Goal: Obtain resource: Obtain resource

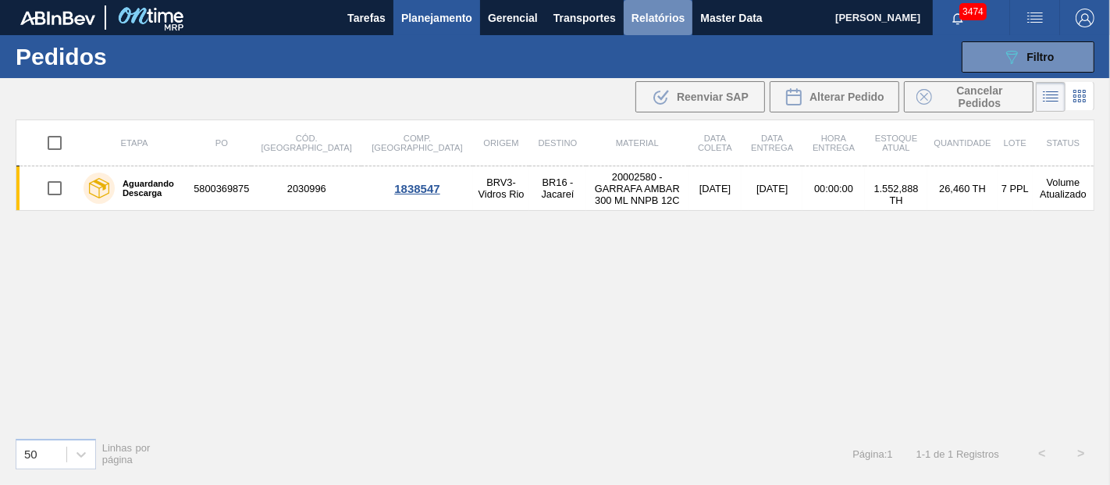
click at [648, 23] on span "Relatórios" at bounding box center [657, 18] width 53 height 19
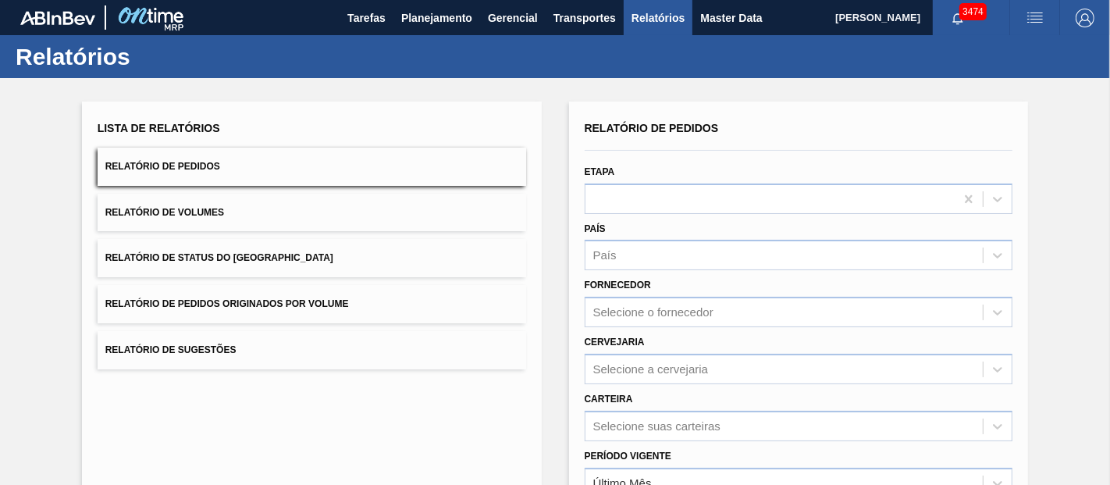
click at [258, 303] on span "Relatório de Pedidos Originados por Volume" at bounding box center [227, 303] width 244 height 11
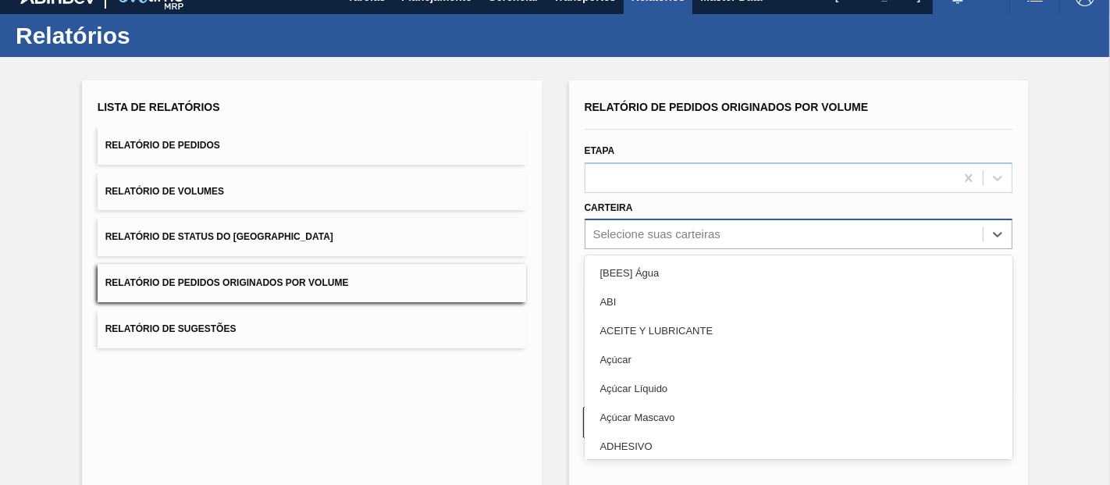
click at [662, 249] on div "Relatório de Pedidos Originados por Volume Etapa Carteira option [BEES] Água fo…" at bounding box center [799, 238] width 428 height 284
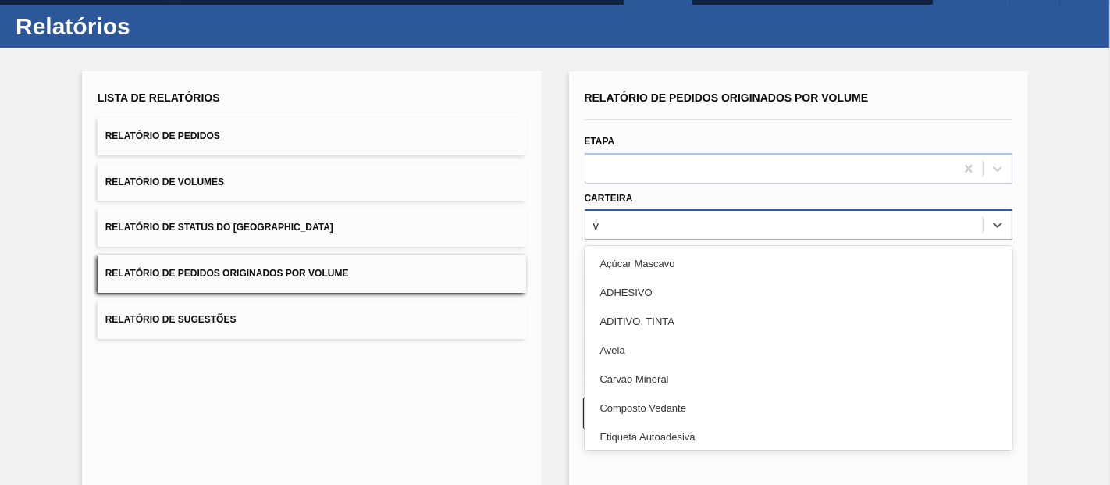
scroll to position [31, 0]
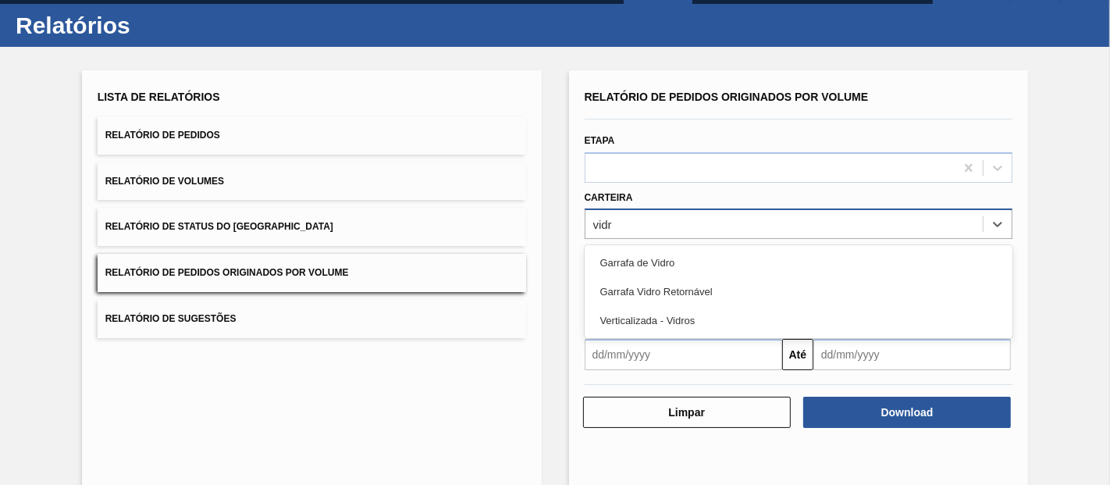
type input "vidro"
click at [661, 248] on div "Garrafa de Vidro" at bounding box center [799, 262] width 428 height 29
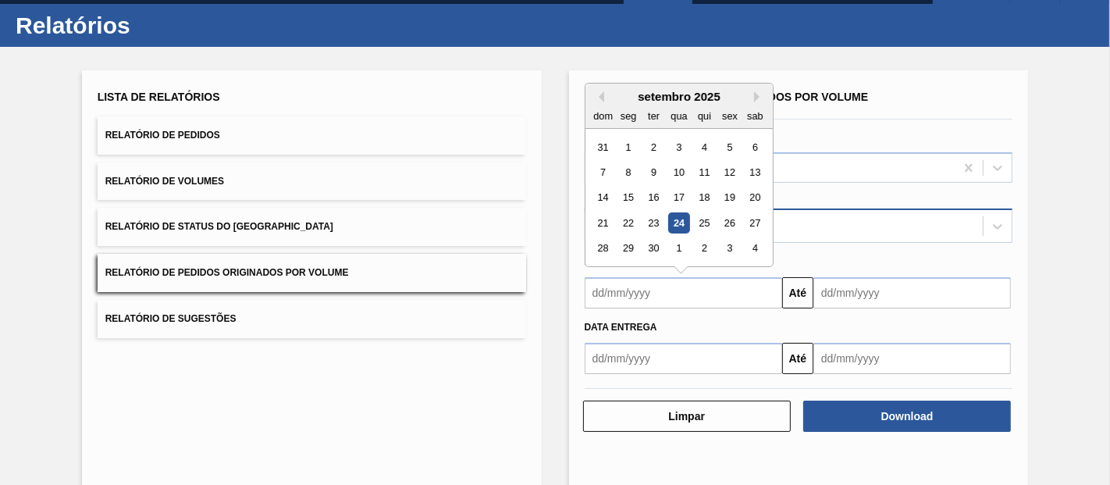
click at [649, 286] on input "text" at bounding box center [683, 292] width 197 height 31
click at [631, 148] on div "1" at bounding box center [627, 147] width 21 height 21
type input "[DATE]"
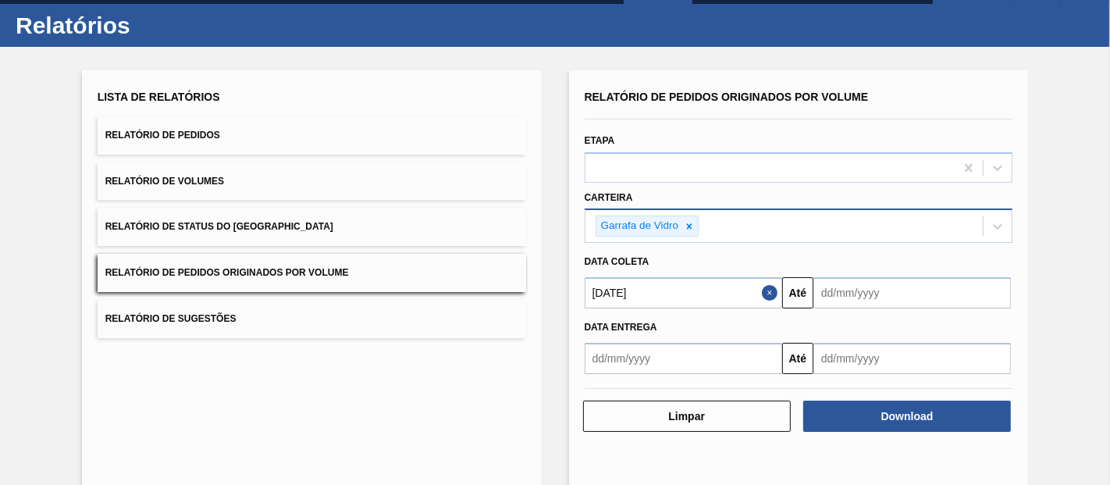
drag, startPoint x: 823, startPoint y: 271, endPoint x: 831, endPoint y: 273, distance: 8.9
click at [823, 271] on div "Data coleta" at bounding box center [798, 262] width 441 height 23
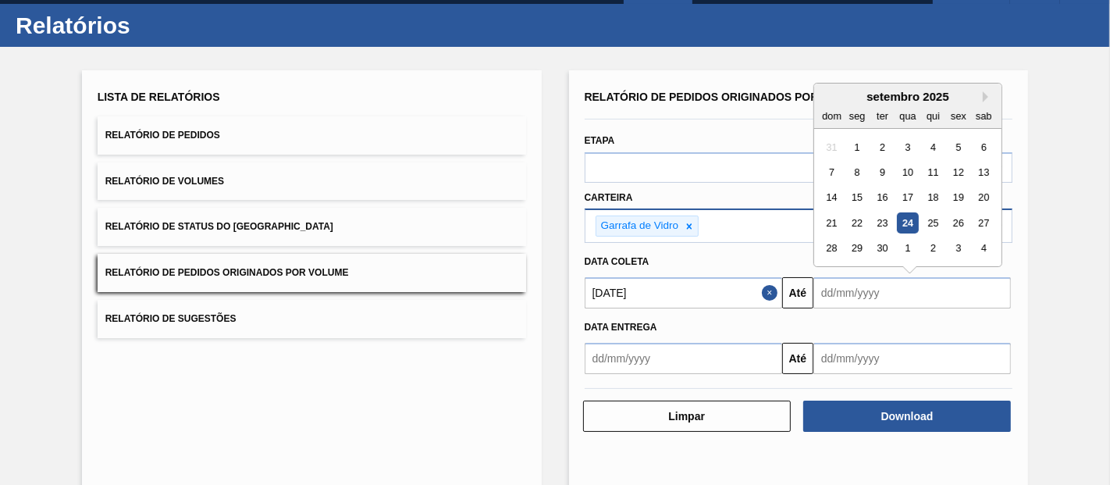
click at [835, 277] on input "text" at bounding box center [911, 292] width 197 height 31
click at [837, 283] on input "text" at bounding box center [911, 292] width 197 height 31
drag, startPoint x: 929, startPoint y: 225, endPoint x: 921, endPoint y: 232, distance: 10.5
click at [929, 225] on div "25" at bounding box center [933, 222] width 21 height 21
type input "[DATE]"
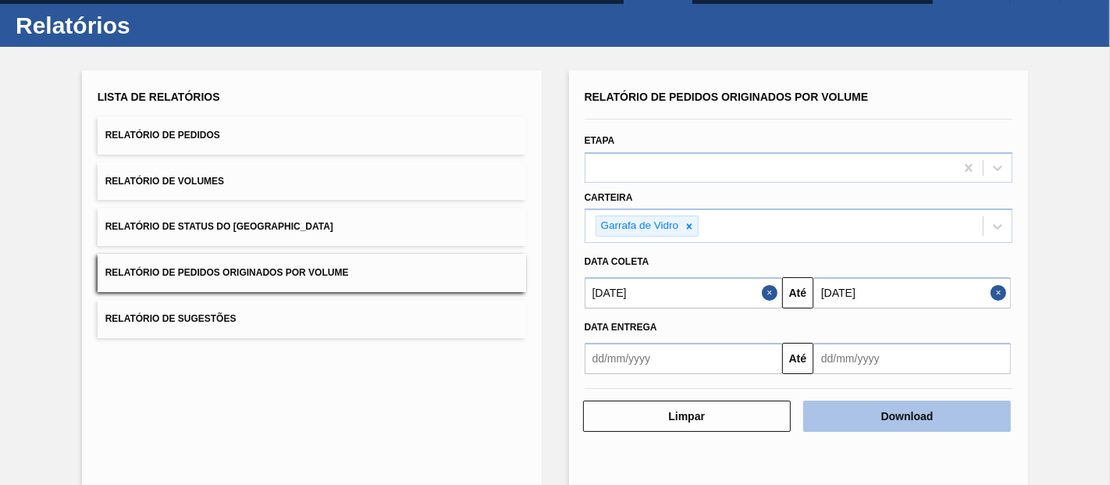
click at [846, 414] on button "Download" at bounding box center [907, 415] width 208 height 31
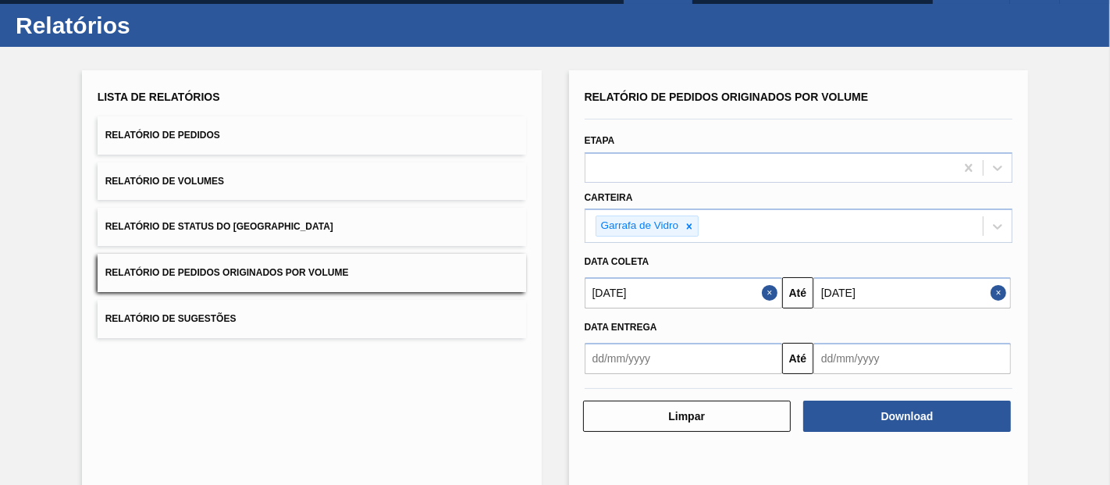
scroll to position [0, 0]
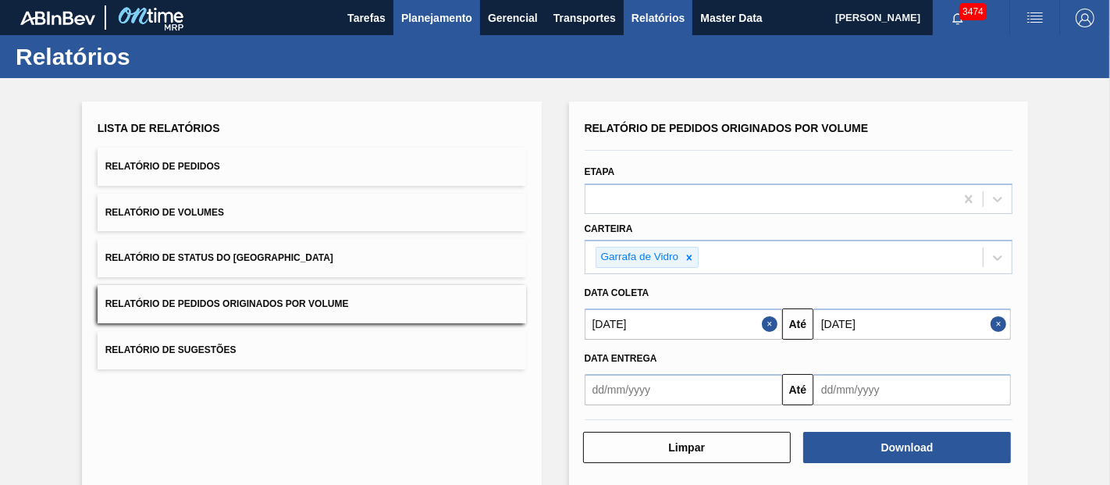
click at [457, 14] on span "Planejamento" at bounding box center [436, 18] width 71 height 19
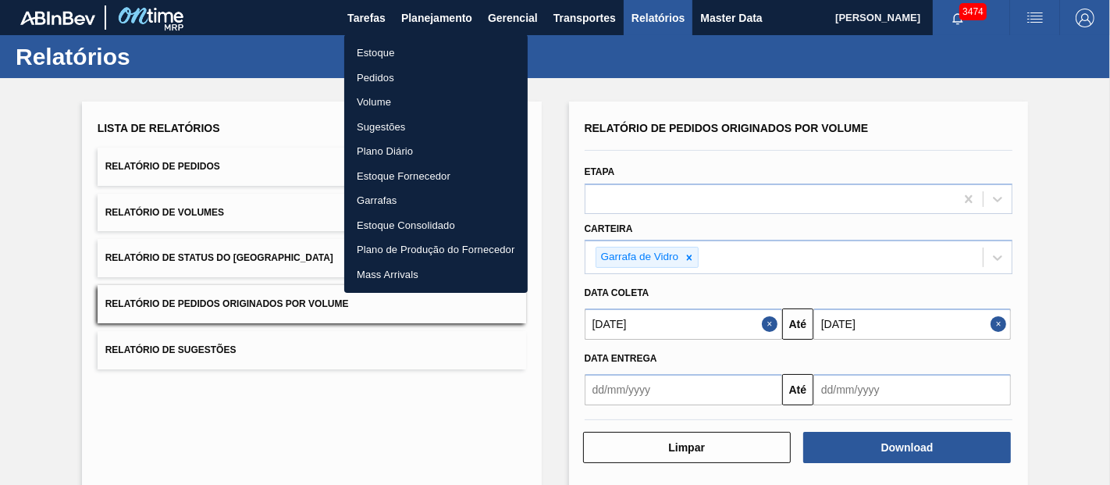
click at [385, 72] on li "Pedidos" at bounding box center [435, 78] width 183 height 25
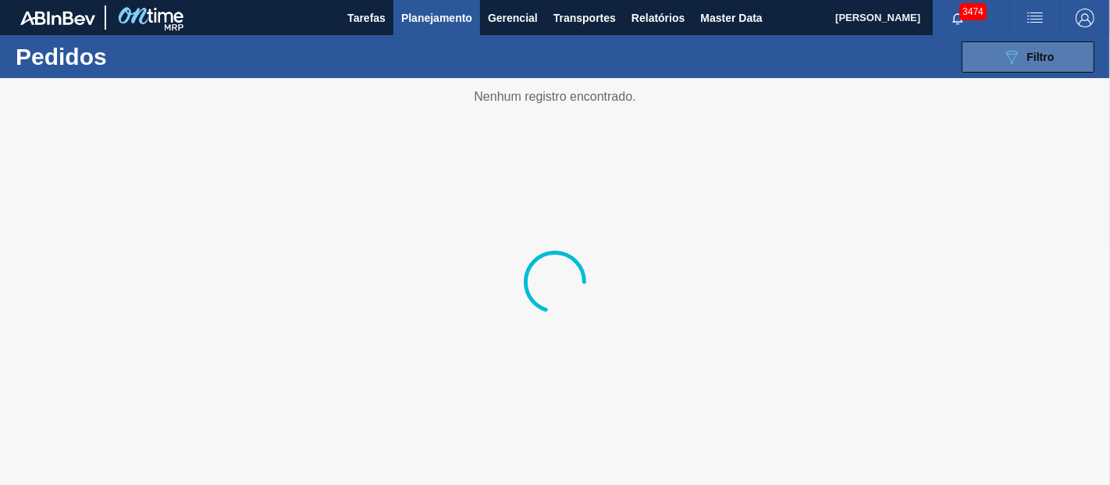
click at [1002, 59] on icon "089F7B8B-B2A5-4AFE-B5C0-19BA573D28AC" at bounding box center [1011, 57] width 19 height 19
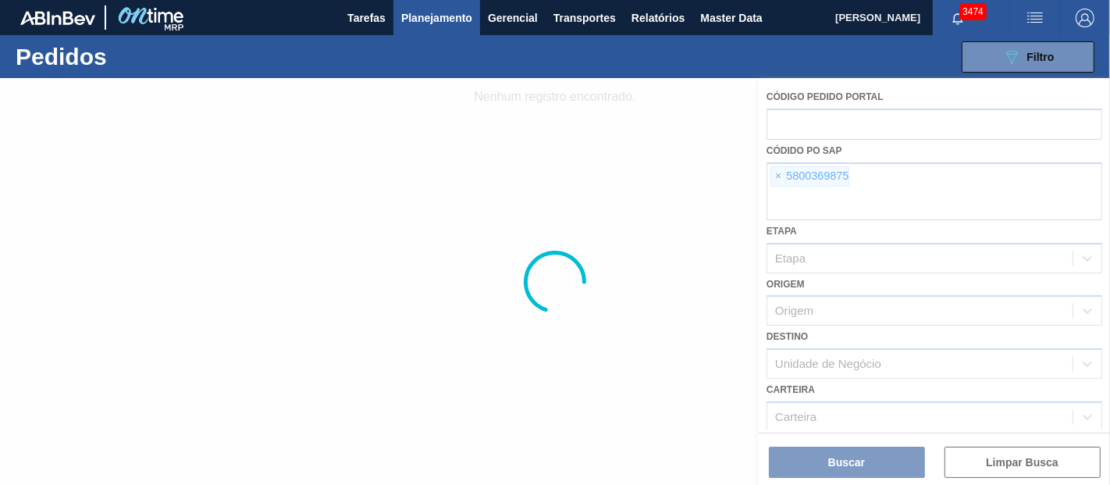
click at [776, 176] on div at bounding box center [555, 281] width 1110 height 407
click at [777, 175] on div at bounding box center [555, 281] width 1110 height 407
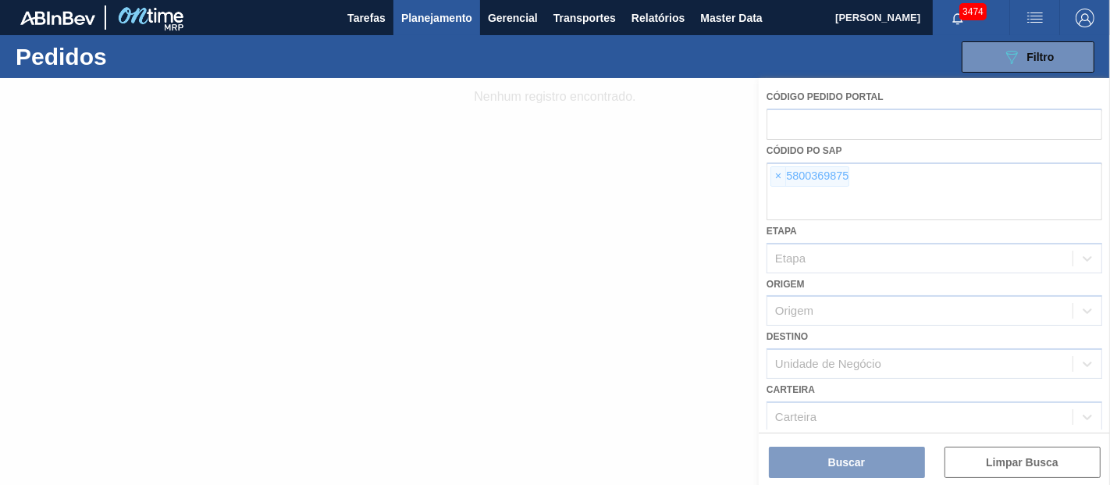
click at [779, 175] on div at bounding box center [555, 281] width 1110 height 407
click at [779, 175] on span "×" at bounding box center [778, 176] width 15 height 19
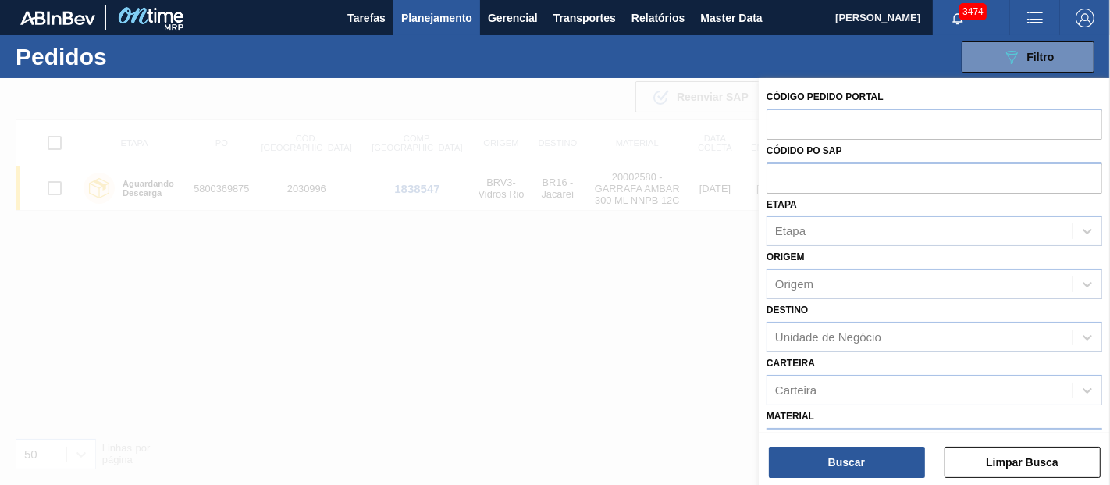
click at [779, 175] on input "text" at bounding box center [934, 177] width 336 height 30
paste input "text"
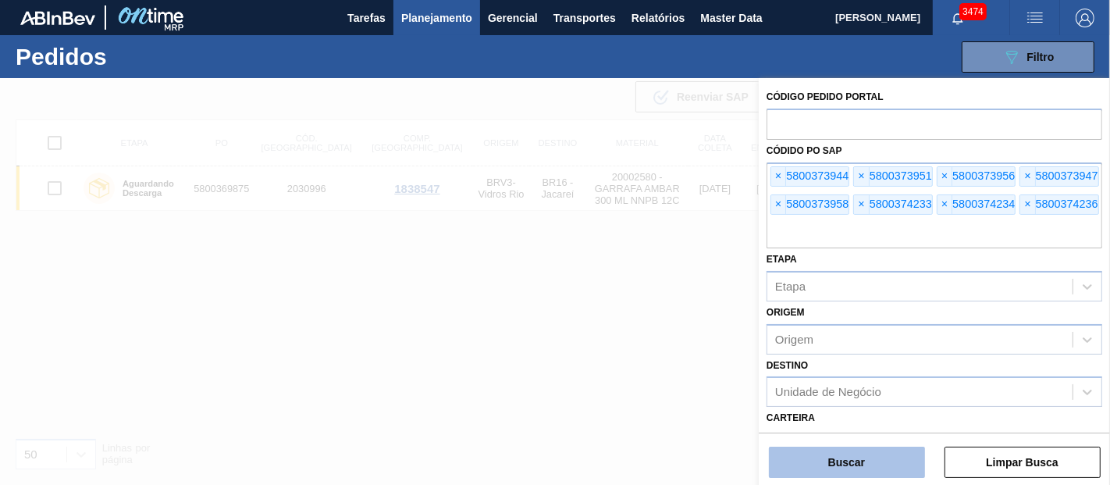
click at [841, 462] on button "Buscar" at bounding box center [847, 461] width 156 height 31
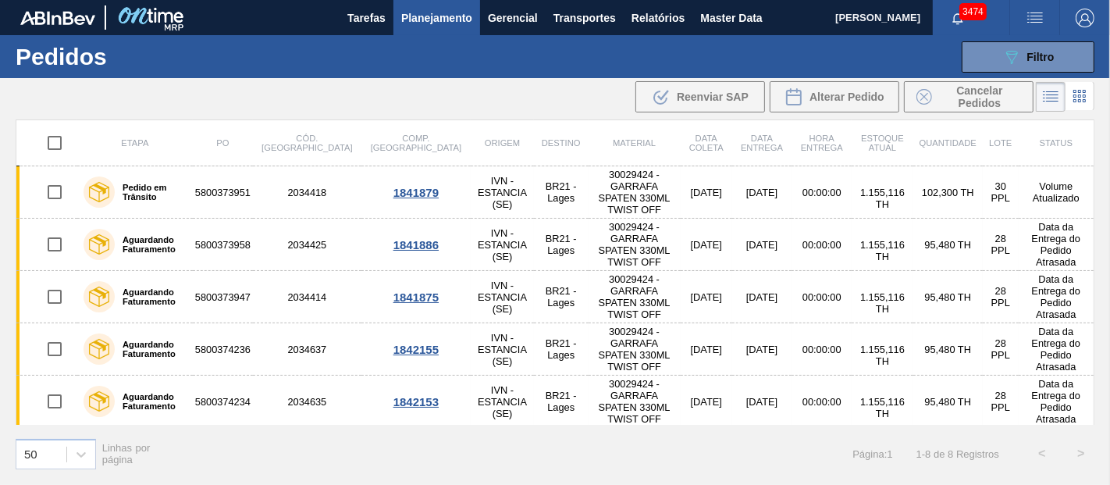
scroll to position [94, 0]
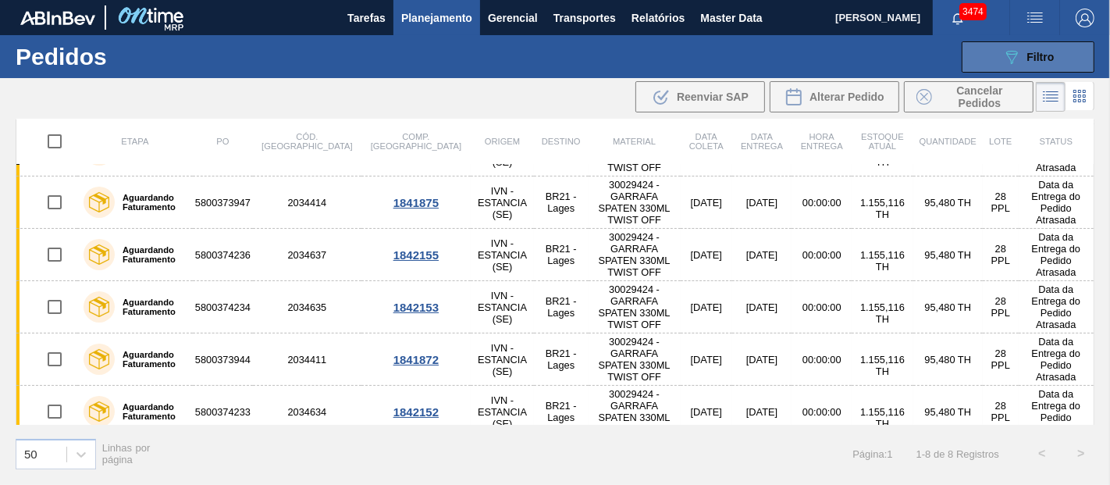
click at [1008, 48] on icon "089F7B8B-B2A5-4AFE-B5C0-19BA573D28AC" at bounding box center [1011, 57] width 19 height 19
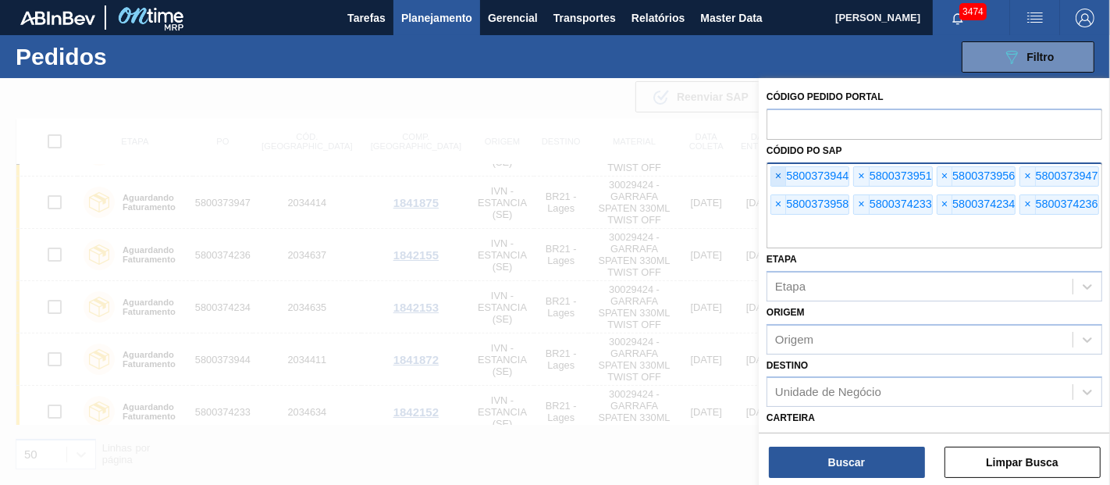
click at [780, 175] on span "×" at bounding box center [778, 176] width 15 height 19
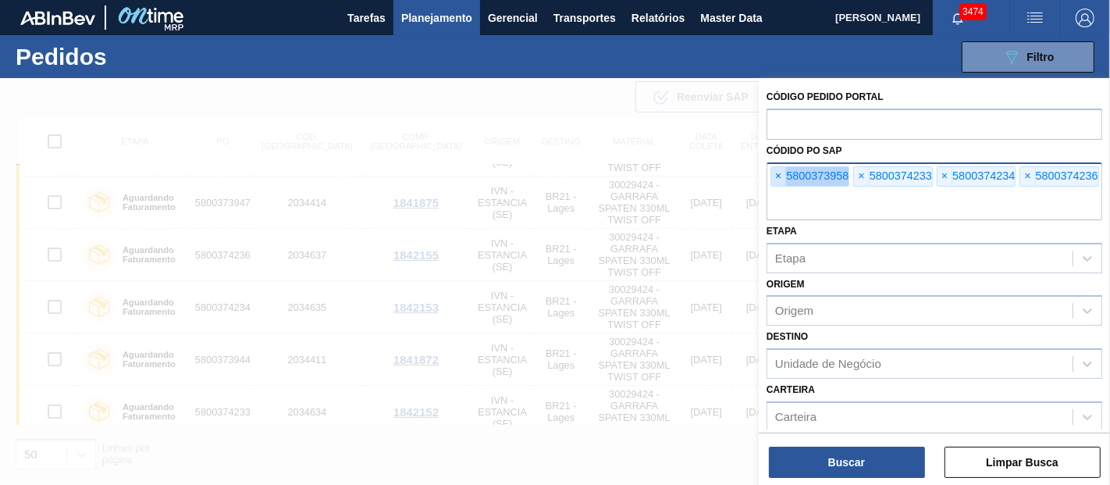
click at [780, 175] on span "×" at bounding box center [778, 176] width 15 height 19
click at [780, 190] on input "text" at bounding box center [934, 205] width 336 height 30
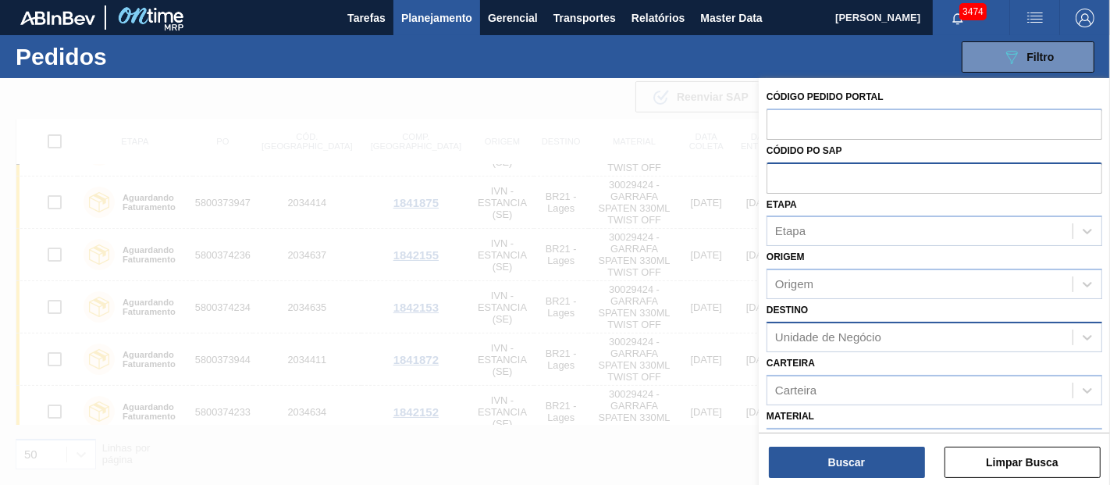
paste input "text"
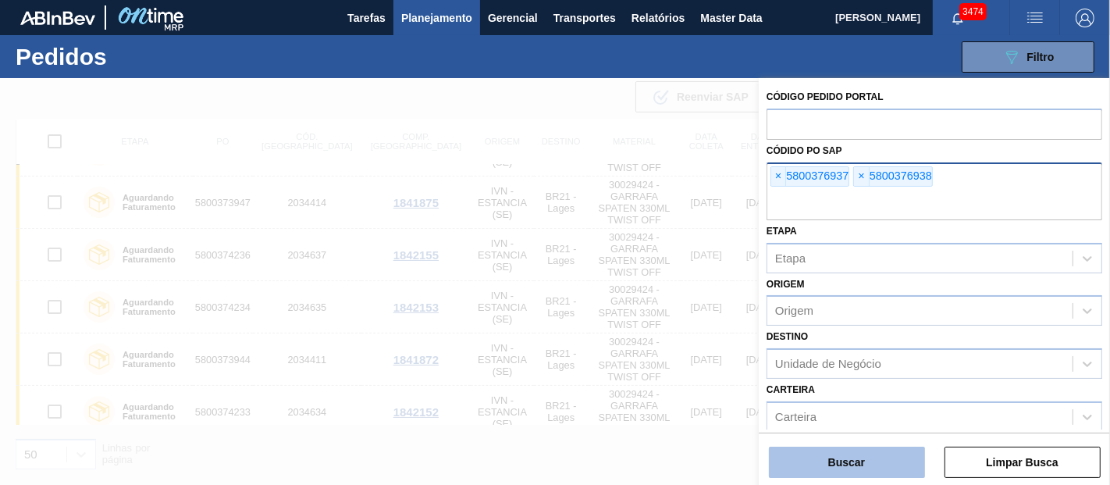
click at [843, 460] on button "Buscar" at bounding box center [847, 461] width 156 height 31
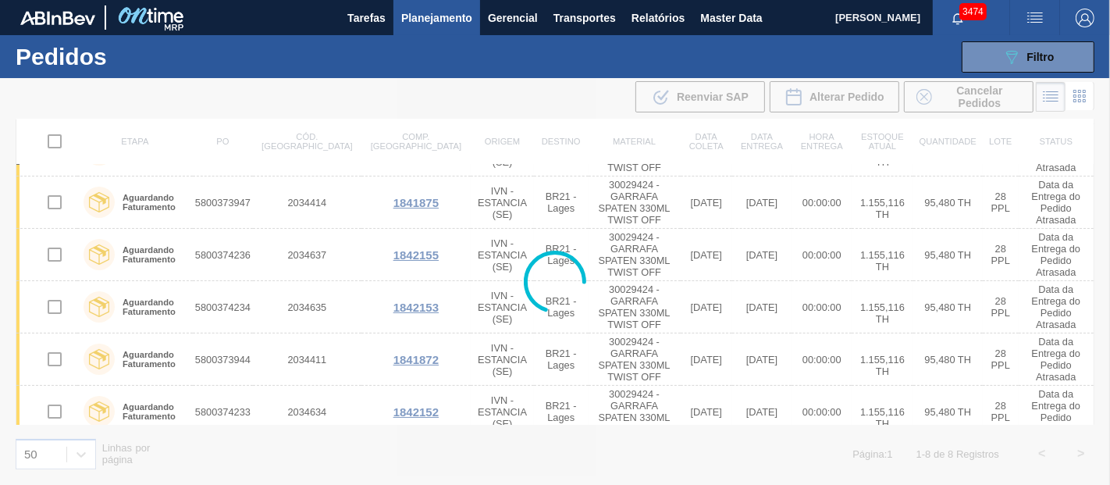
scroll to position [0, 0]
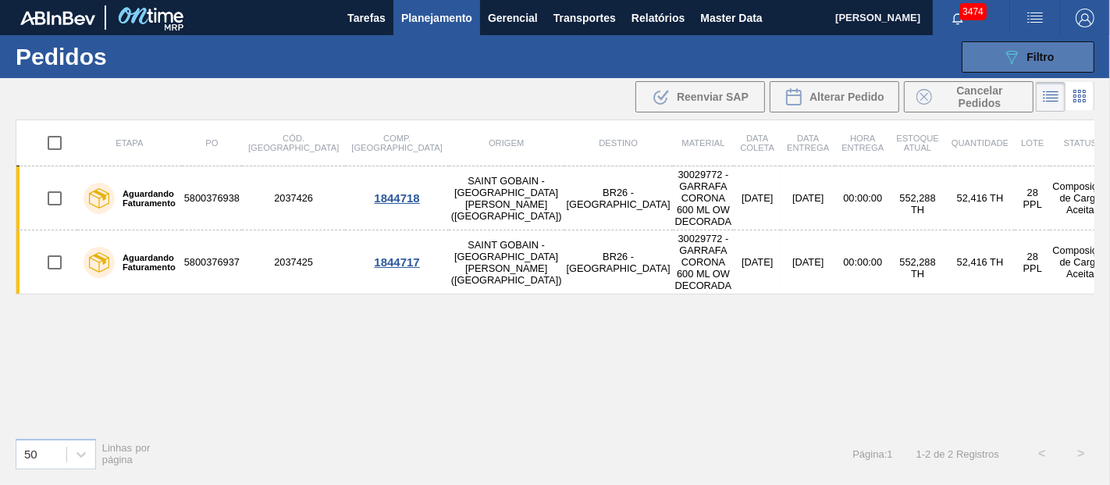
click at [992, 62] on button "089F7B8B-B2A5-4AFE-B5C0-19BA573D28AC Filtro" at bounding box center [1028, 56] width 133 height 31
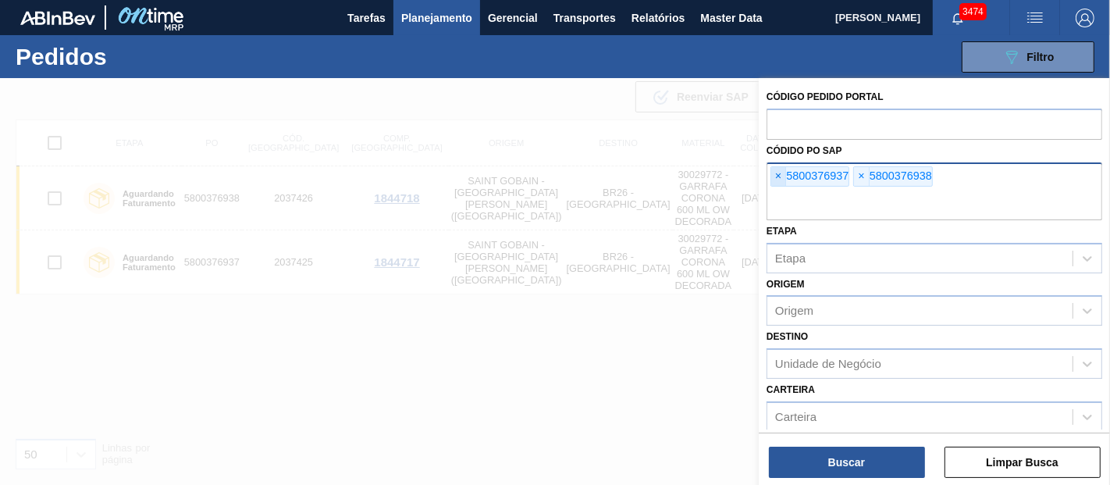
click at [773, 180] on span "×" at bounding box center [778, 176] width 15 height 19
click at [773, 190] on input "text" at bounding box center [934, 205] width 336 height 30
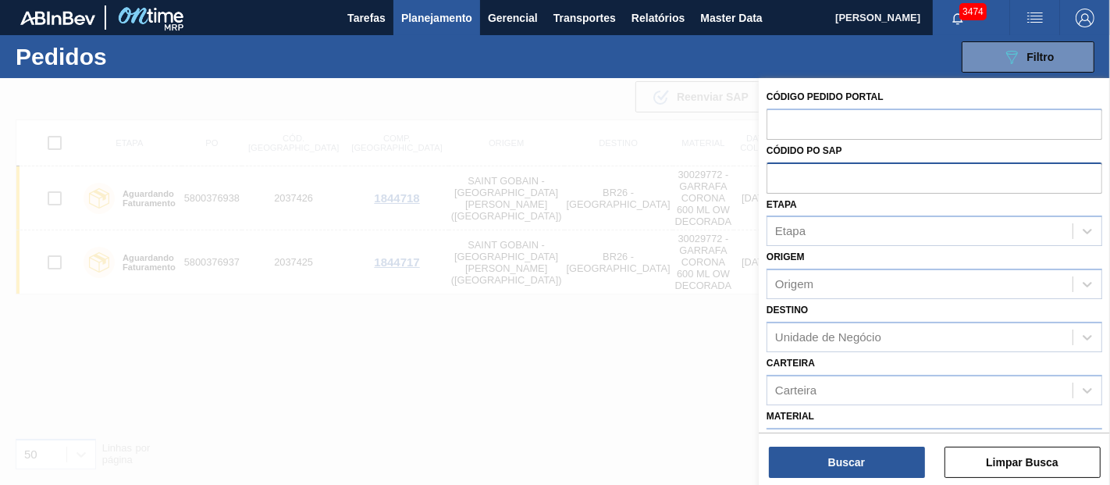
paste input "5800371876"
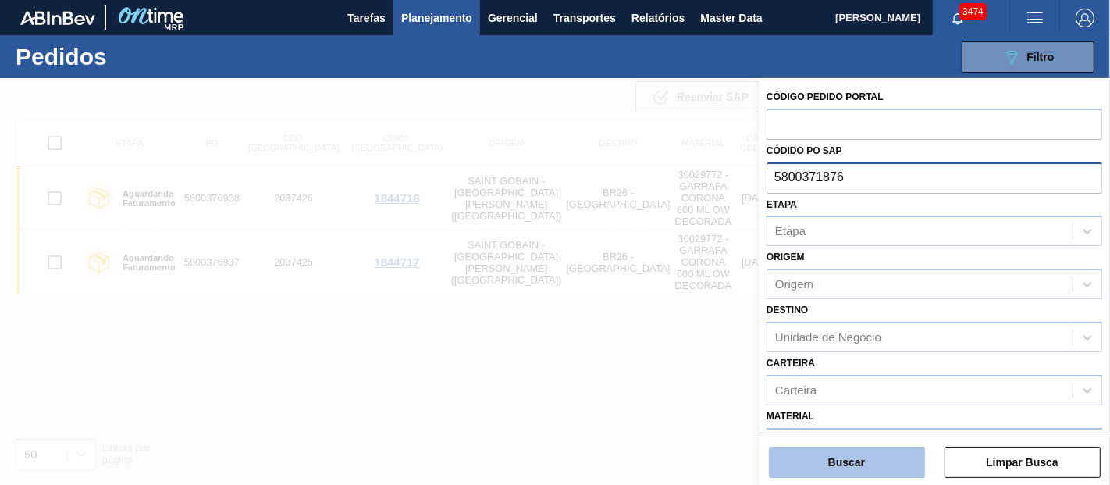
type input "5800371876"
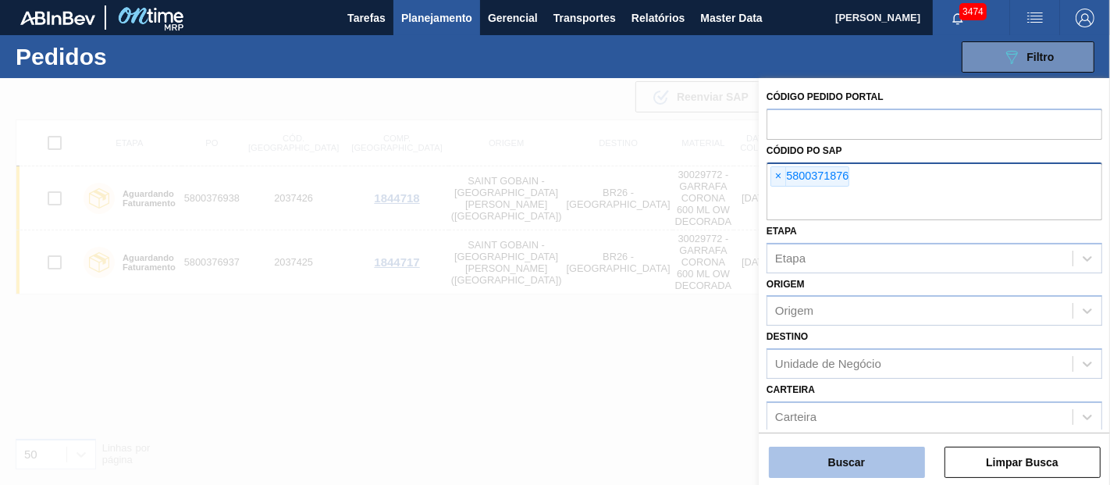
click at [848, 461] on button "Buscar" at bounding box center [847, 461] width 156 height 31
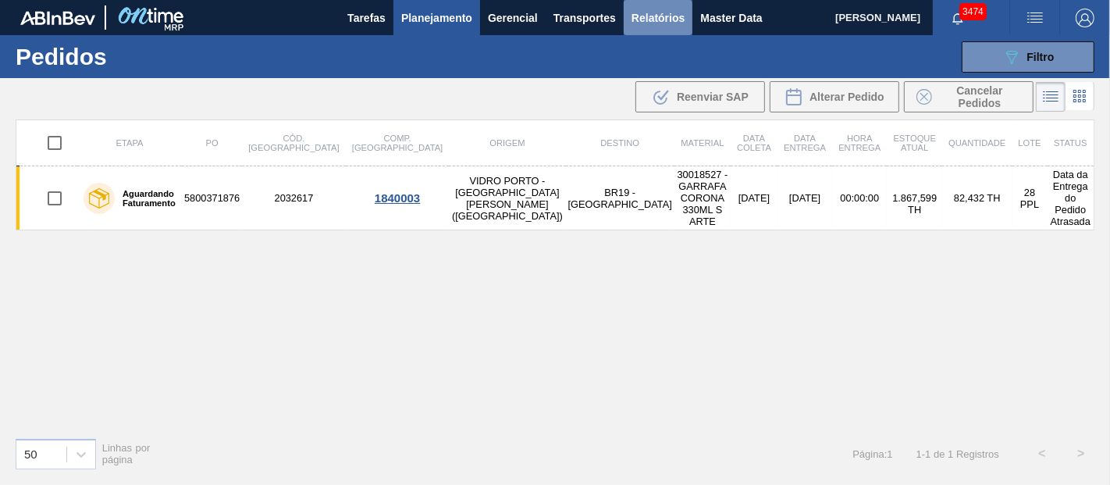
click at [660, 32] on button "Relatórios" at bounding box center [658, 17] width 69 height 35
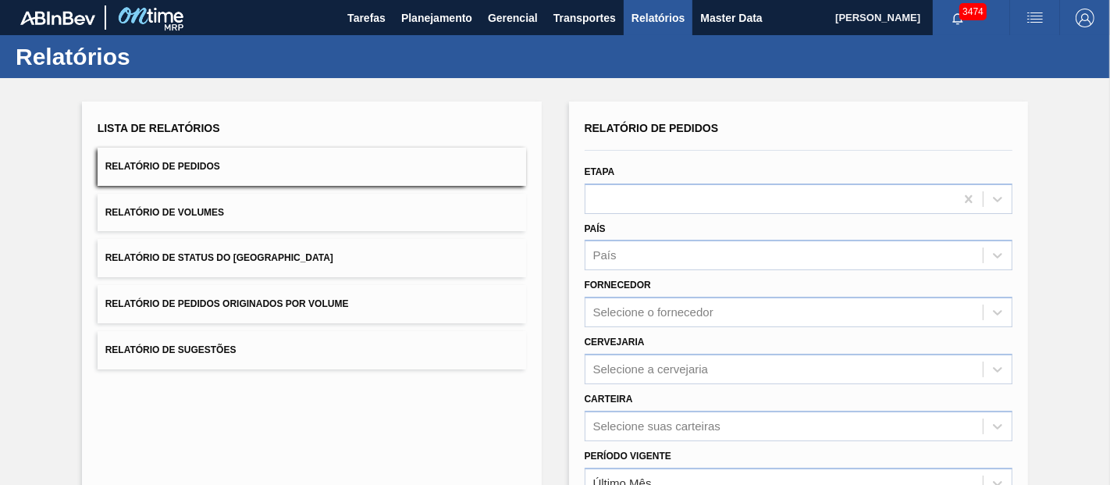
click at [236, 261] on span "Relatório de Status do [GEOGRAPHIC_DATA]" at bounding box center [219, 257] width 228 height 11
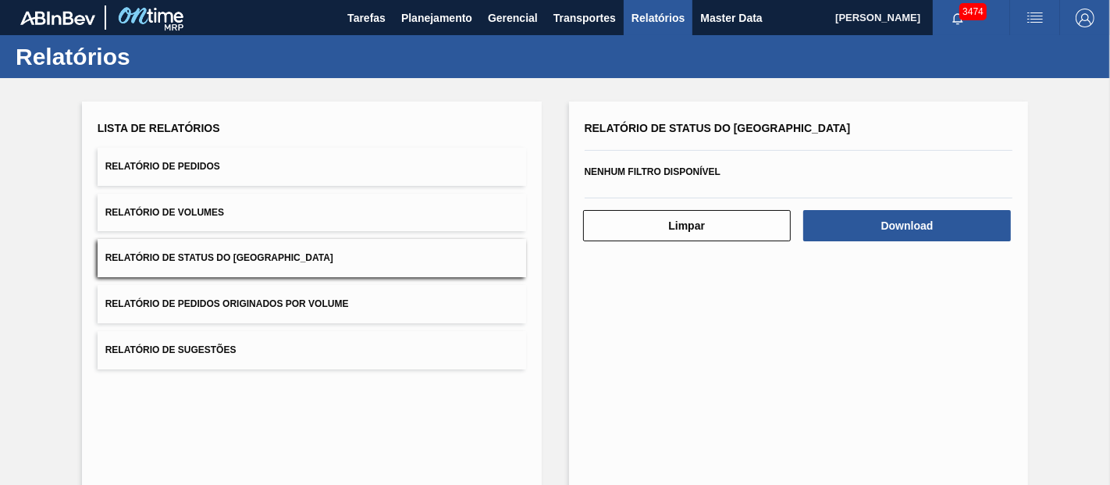
click at [259, 297] on button "Relatório de Pedidos Originados por Volume" at bounding box center [312, 304] width 428 height 38
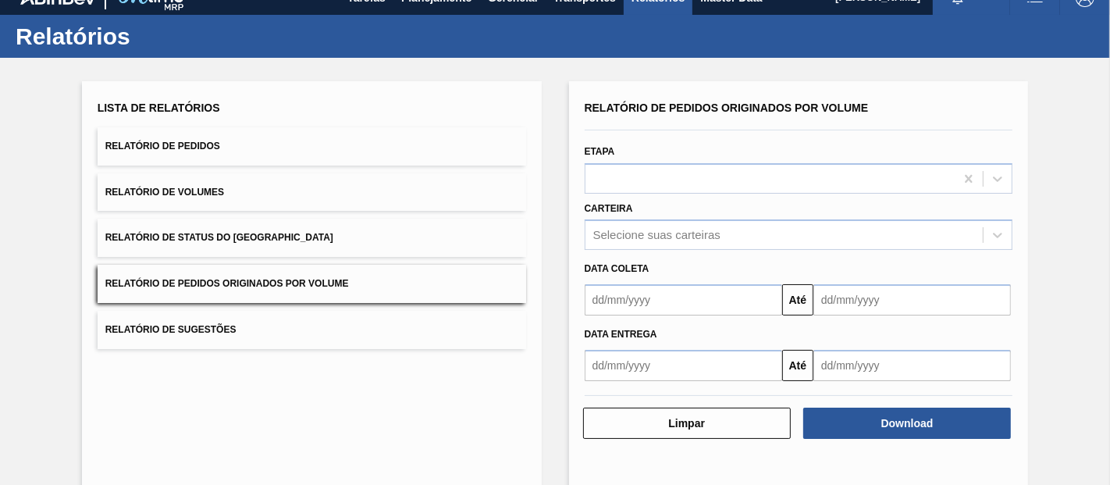
click at [644, 251] on div "Relatório de Pedidos Originados por Volume Etapa Carteira Selecione suas cartei…" at bounding box center [799, 239] width 428 height 284
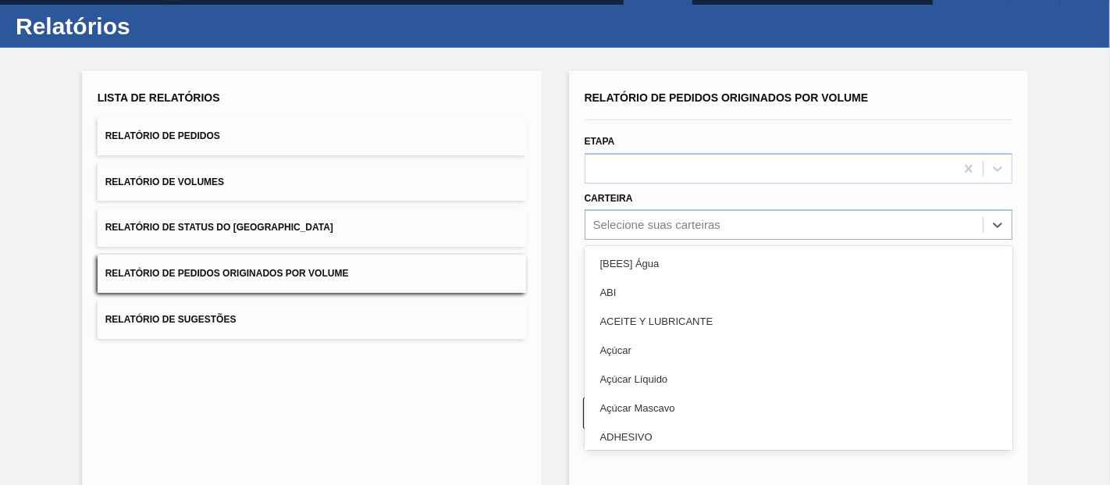
scroll to position [31, 0]
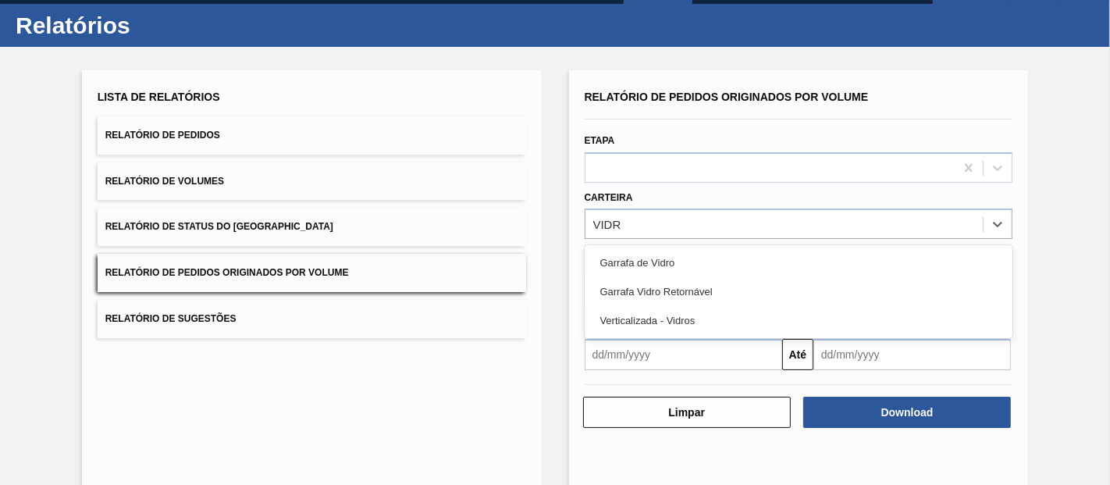
type input "VIDRO"
click at [638, 248] on div "Garrafa de Vidro" at bounding box center [799, 262] width 428 height 29
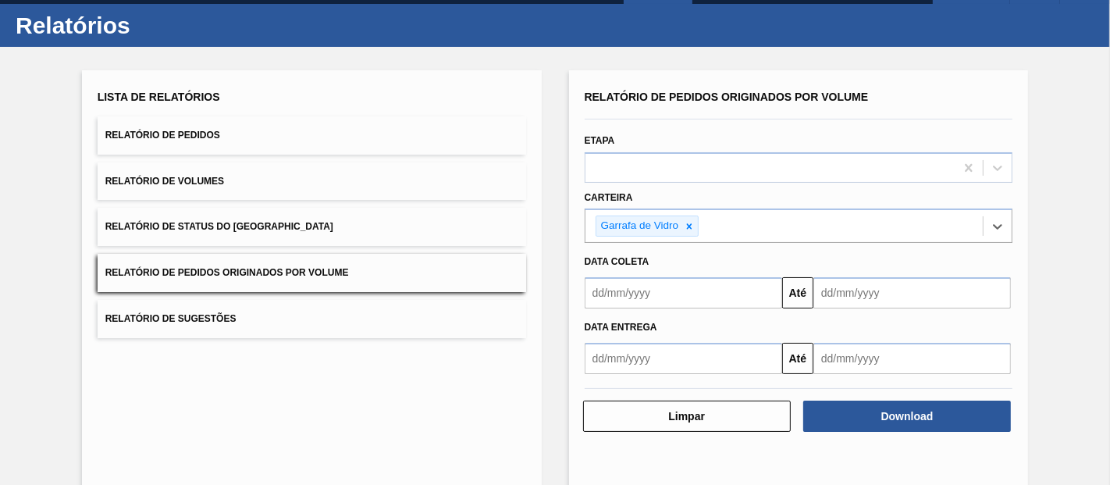
click at [638, 288] on input "text" at bounding box center [683, 292] width 197 height 31
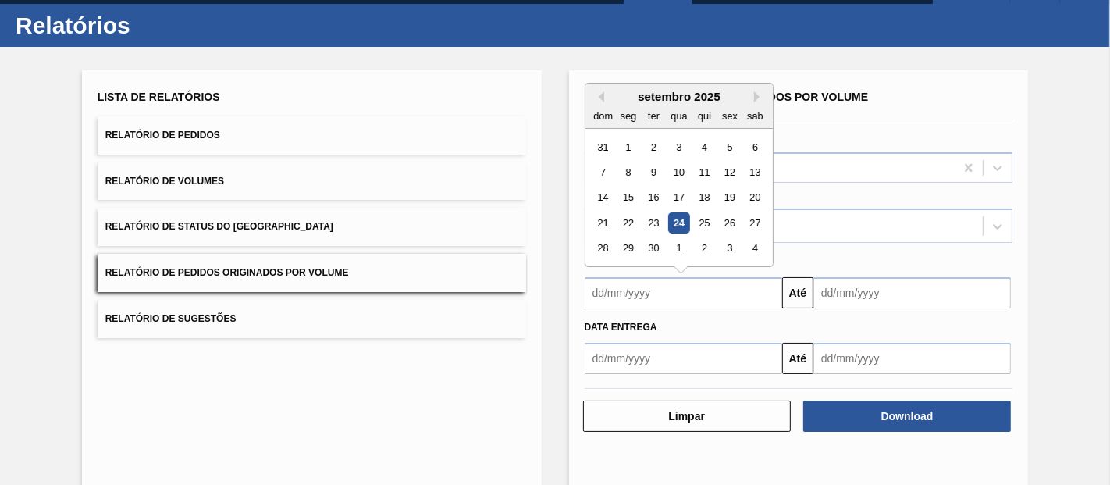
drag, startPoint x: 626, startPoint y: 144, endPoint x: 698, endPoint y: 199, distance: 90.7
click at [626, 144] on div "1" at bounding box center [627, 147] width 21 height 21
type input "[DATE]"
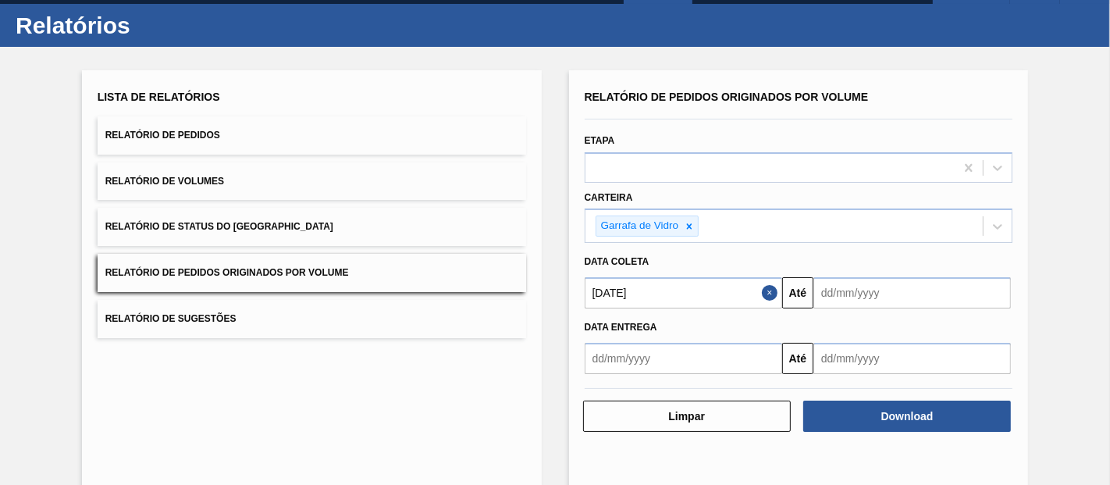
click at [833, 277] on input "text" at bounding box center [911, 292] width 197 height 31
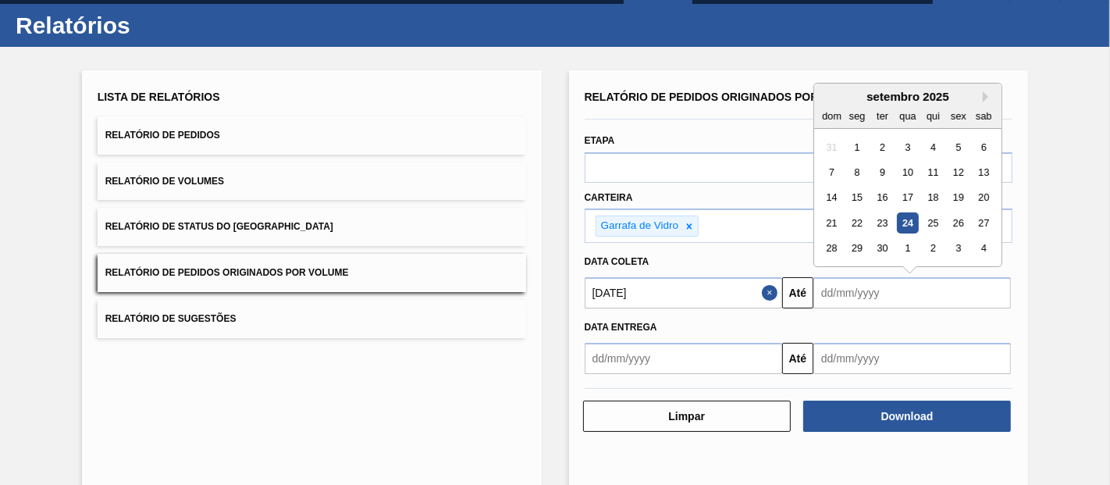
click at [833, 277] on input "text" at bounding box center [911, 292] width 197 height 31
click at [936, 222] on div "25" at bounding box center [933, 222] width 21 height 21
type input "[DATE]"
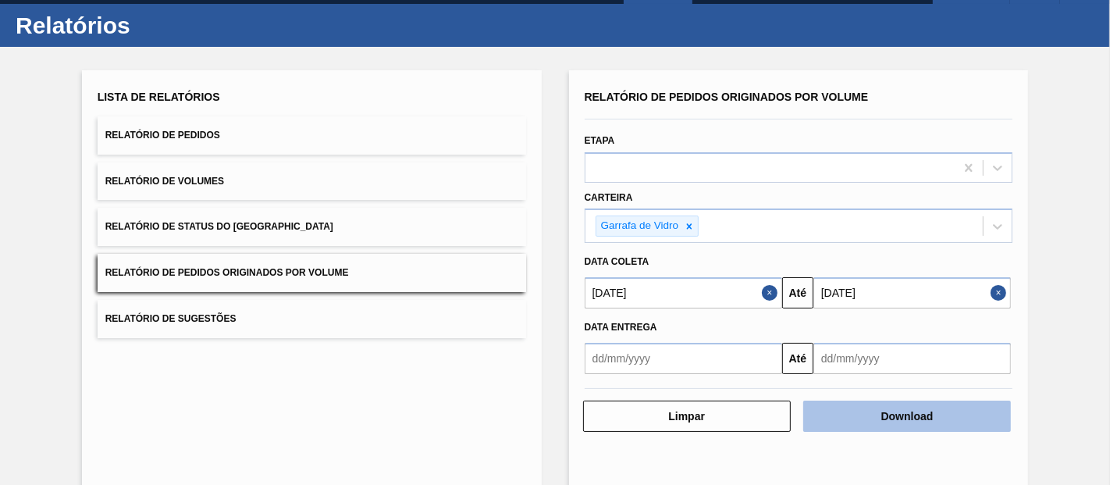
click at [845, 414] on button "Download" at bounding box center [907, 415] width 208 height 31
